Goal: Find specific page/section: Find specific page/section

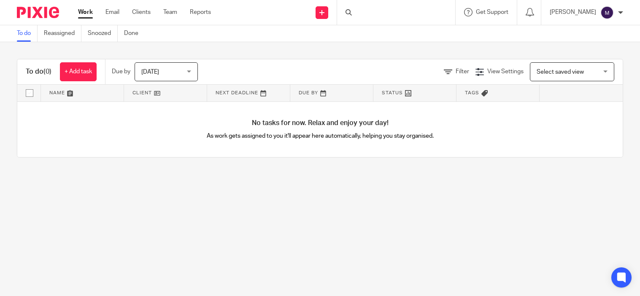
click at [137, 8] on link "Clients" at bounding box center [141, 12] width 19 height 8
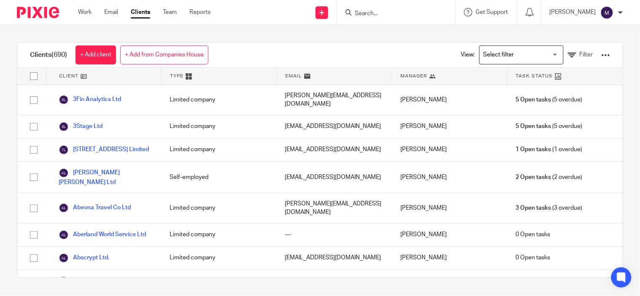
click at [404, 14] on input "Search" at bounding box center [392, 14] width 76 height 8
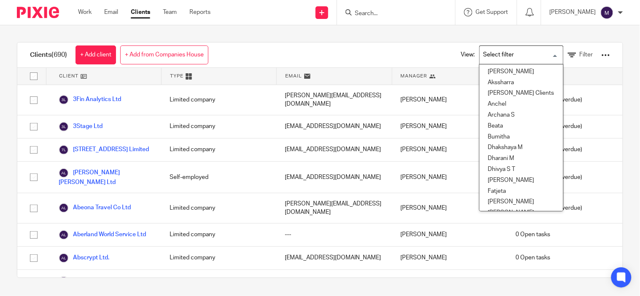
click at [490, 54] on input "Search for option" at bounding box center [519, 55] width 78 height 15
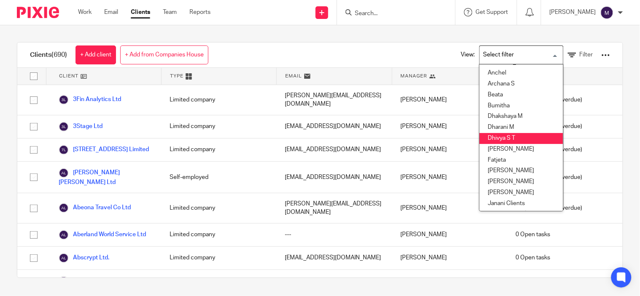
scroll to position [47, 0]
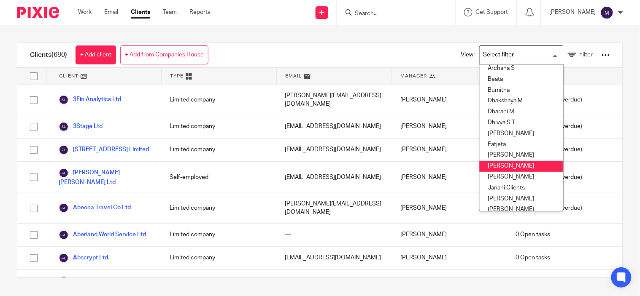
click at [495, 167] on li "[PERSON_NAME]" at bounding box center [520, 166] width 83 height 11
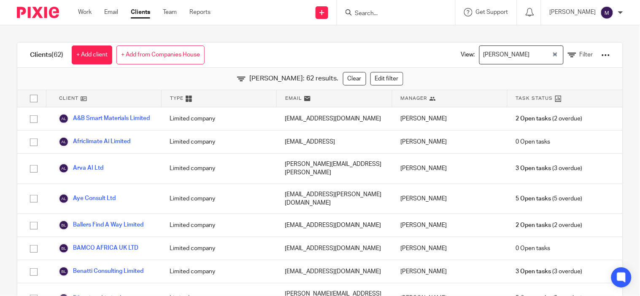
click at [487, 55] on div "[PERSON_NAME]" at bounding box center [515, 54] width 72 height 16
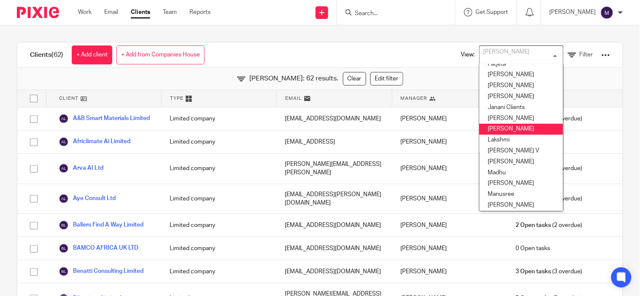
scroll to position [143, 0]
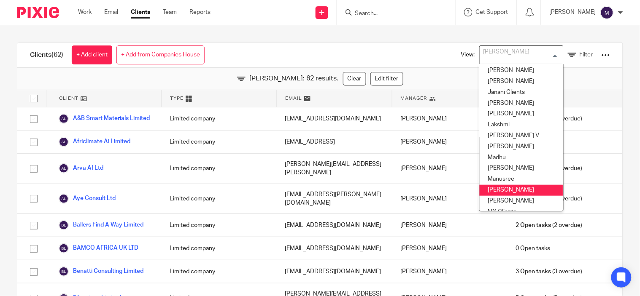
click at [488, 187] on li "[PERSON_NAME]" at bounding box center [520, 190] width 83 height 11
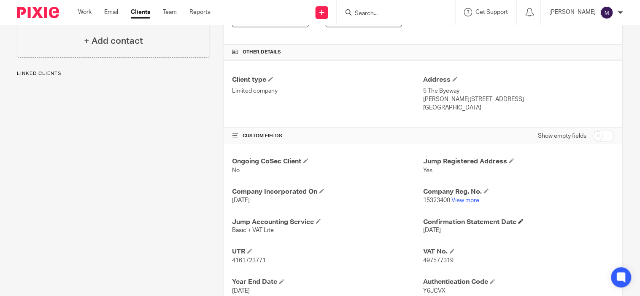
scroll to position [187, 0]
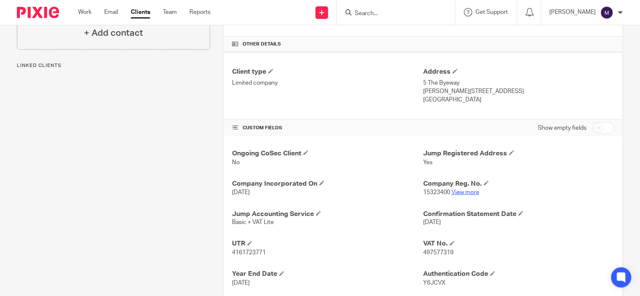
click at [464, 191] on link "View more" at bounding box center [465, 193] width 28 height 6
